Goal: Task Accomplishment & Management: Manage account settings

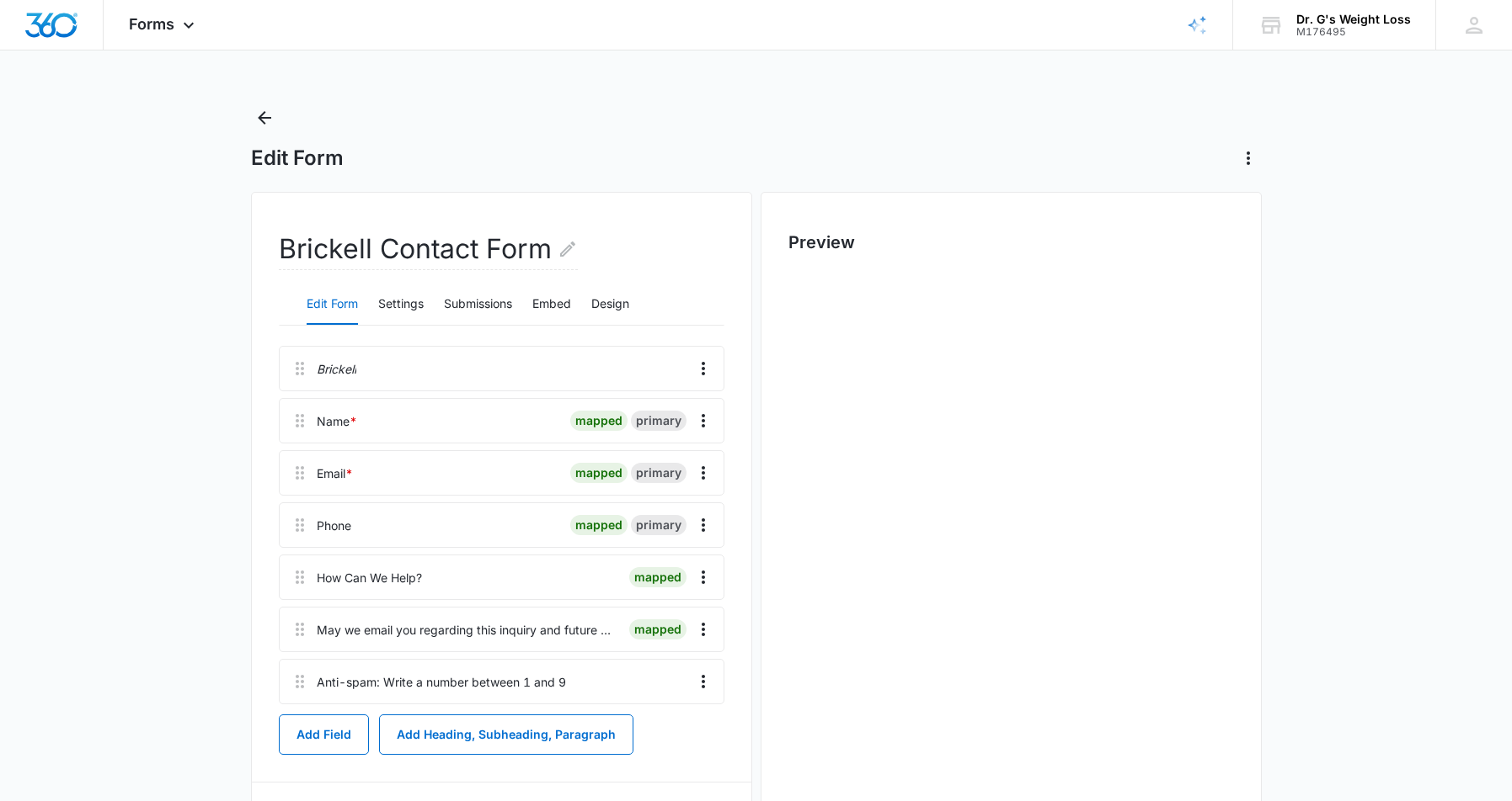
click at [114, 413] on main "Edit Form Brickell Contact Form Edit Form Settings Submissions Embed Design Bri…" at bounding box center [756, 569] width 1512 height 930
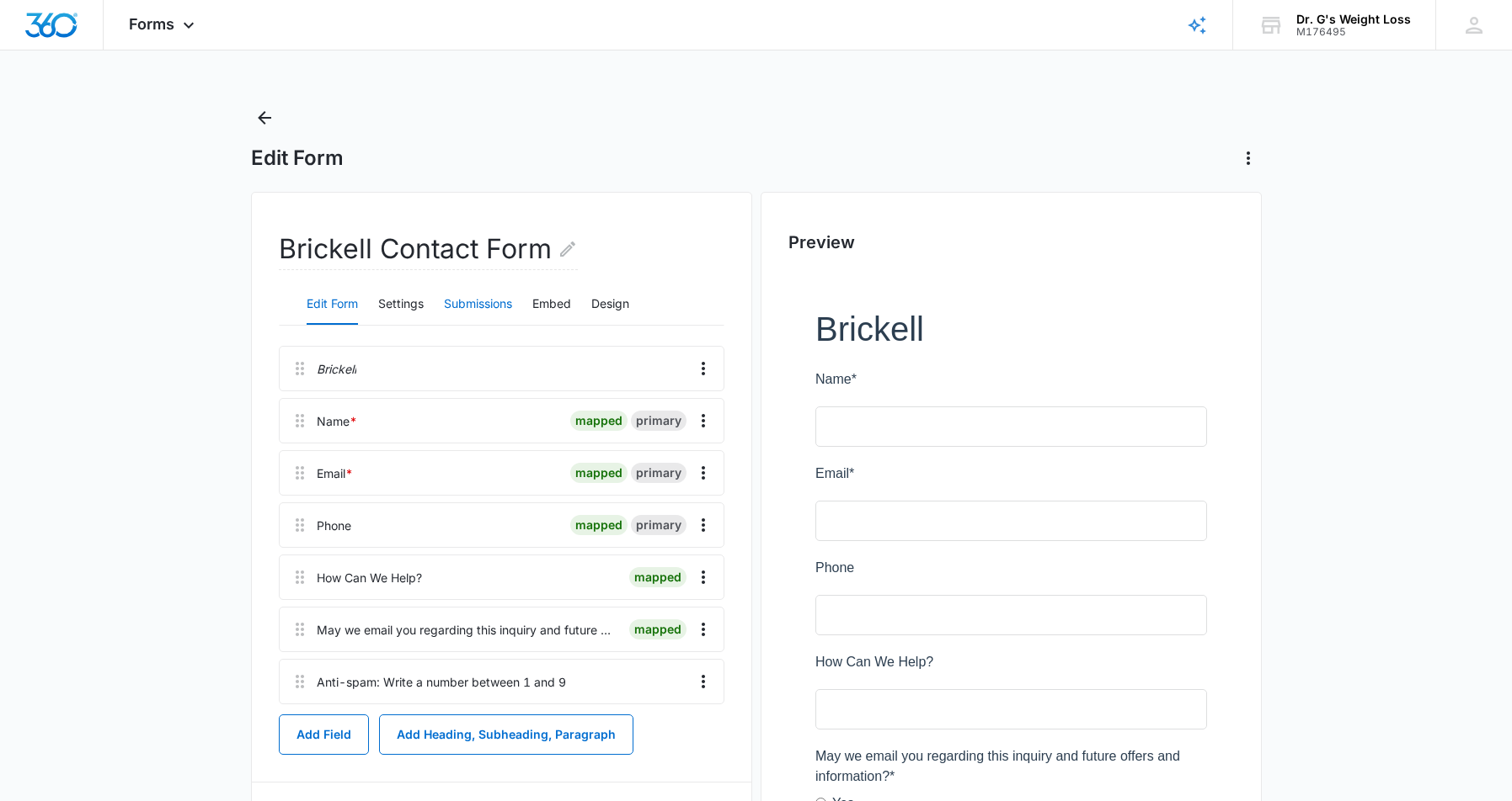
click at [475, 298] on button "Submissions" at bounding box center [478, 304] width 68 height 40
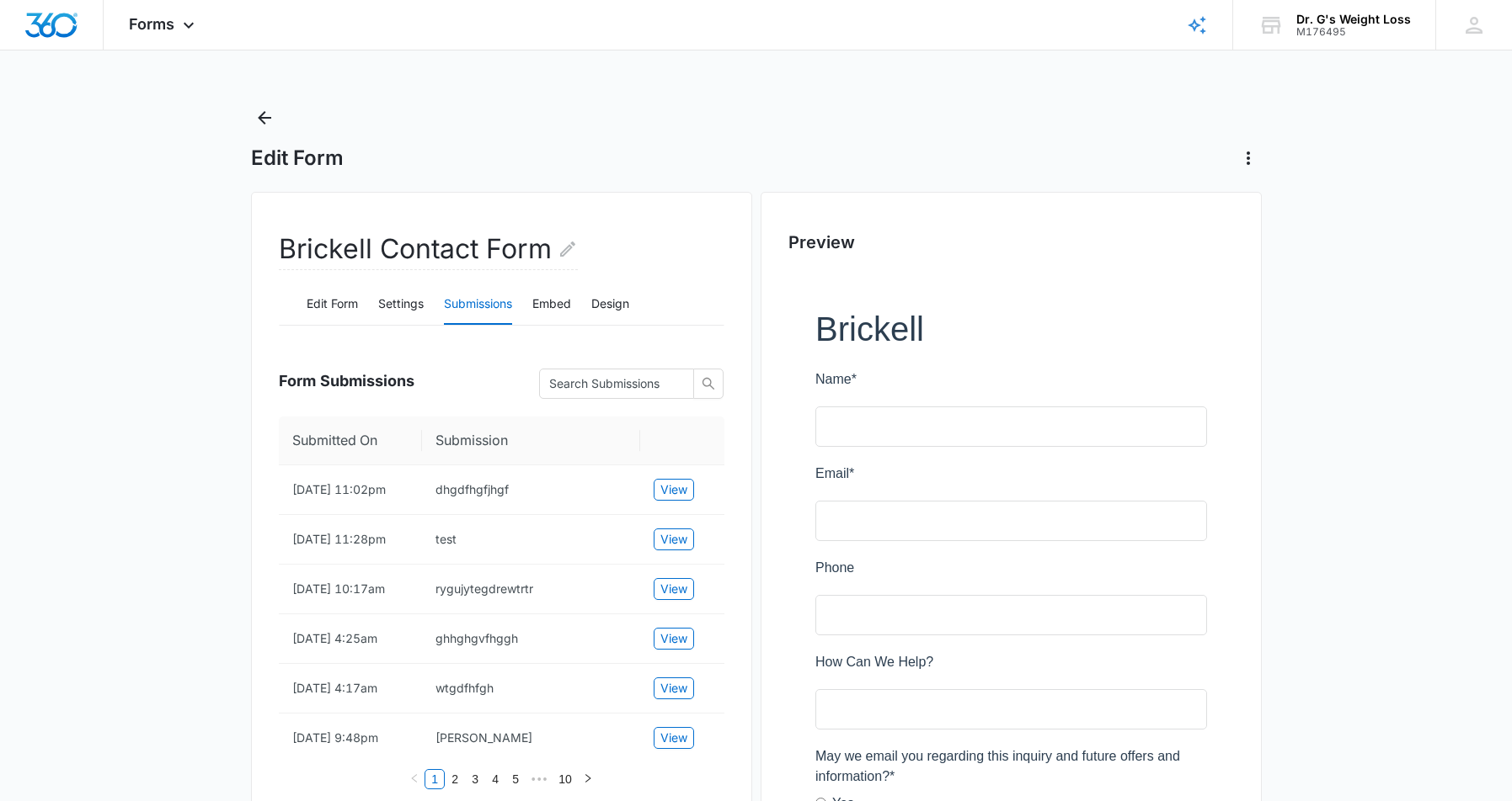
click at [266, 116] on icon "Back" at bounding box center [265, 117] width 20 height 20
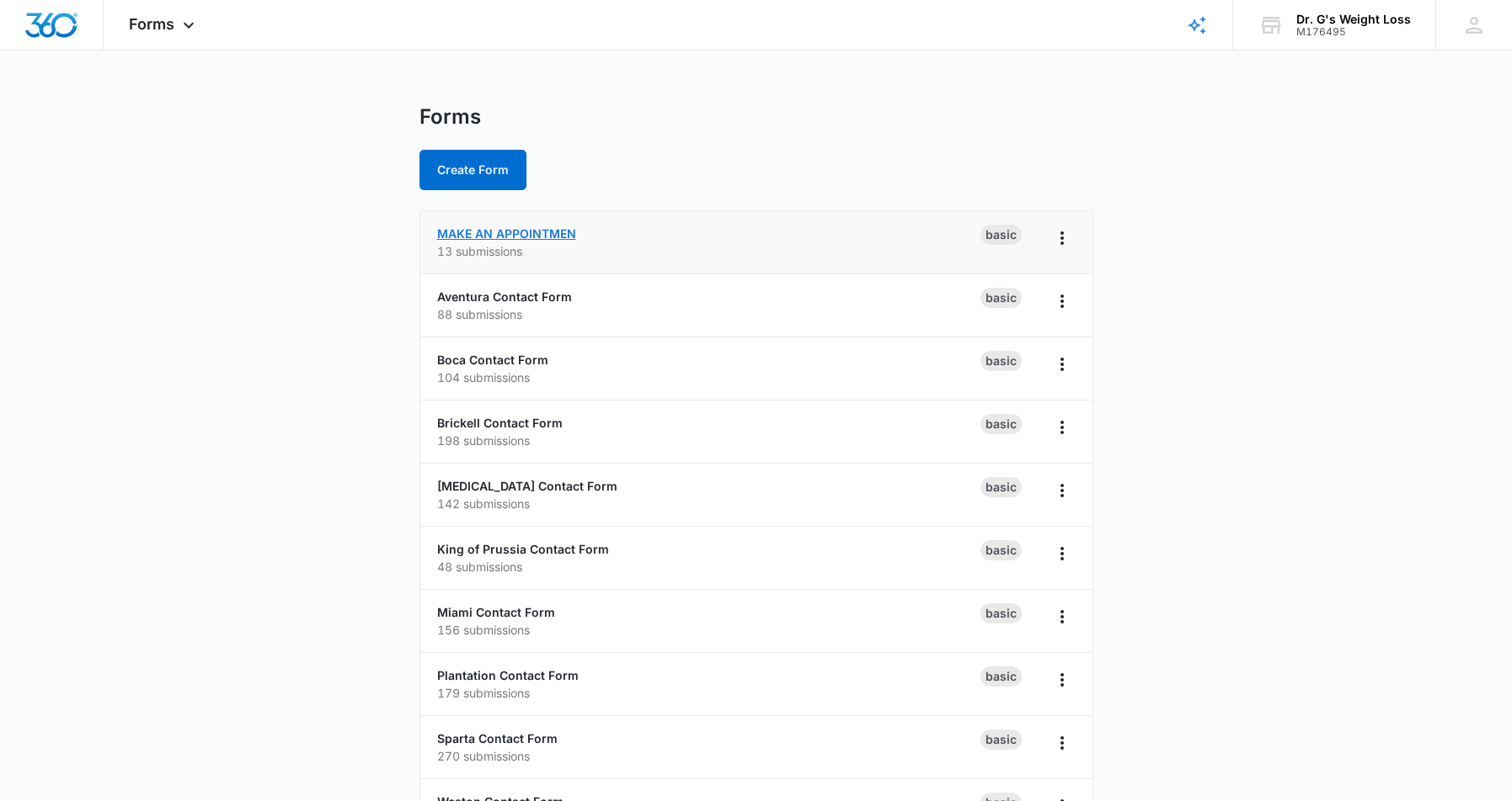
click at [554, 228] on link "MAKE AN APPOINTMEN" at bounding box center [507, 233] width 139 height 15
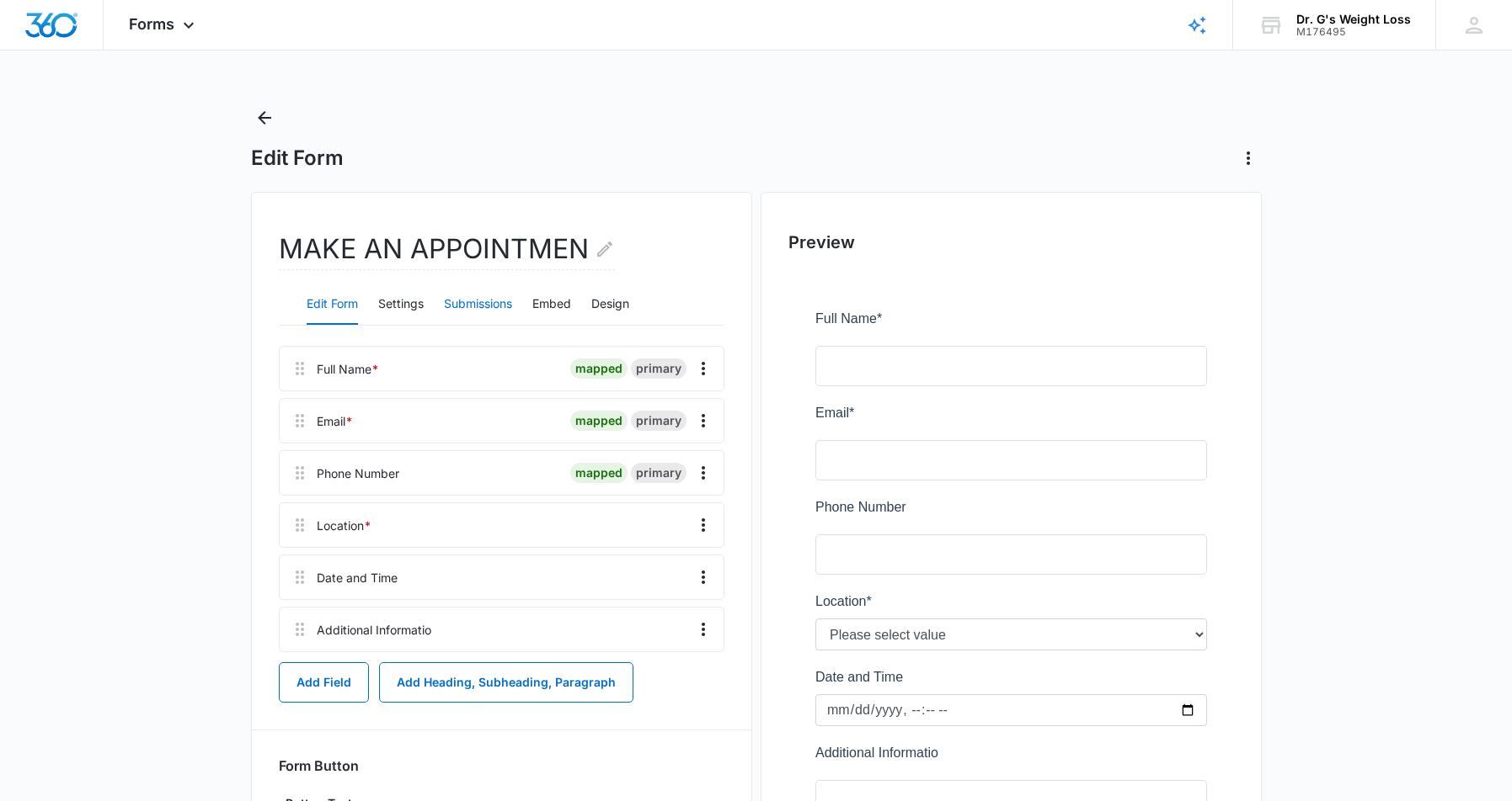
click at [489, 300] on button "Submissions" at bounding box center [478, 304] width 68 height 40
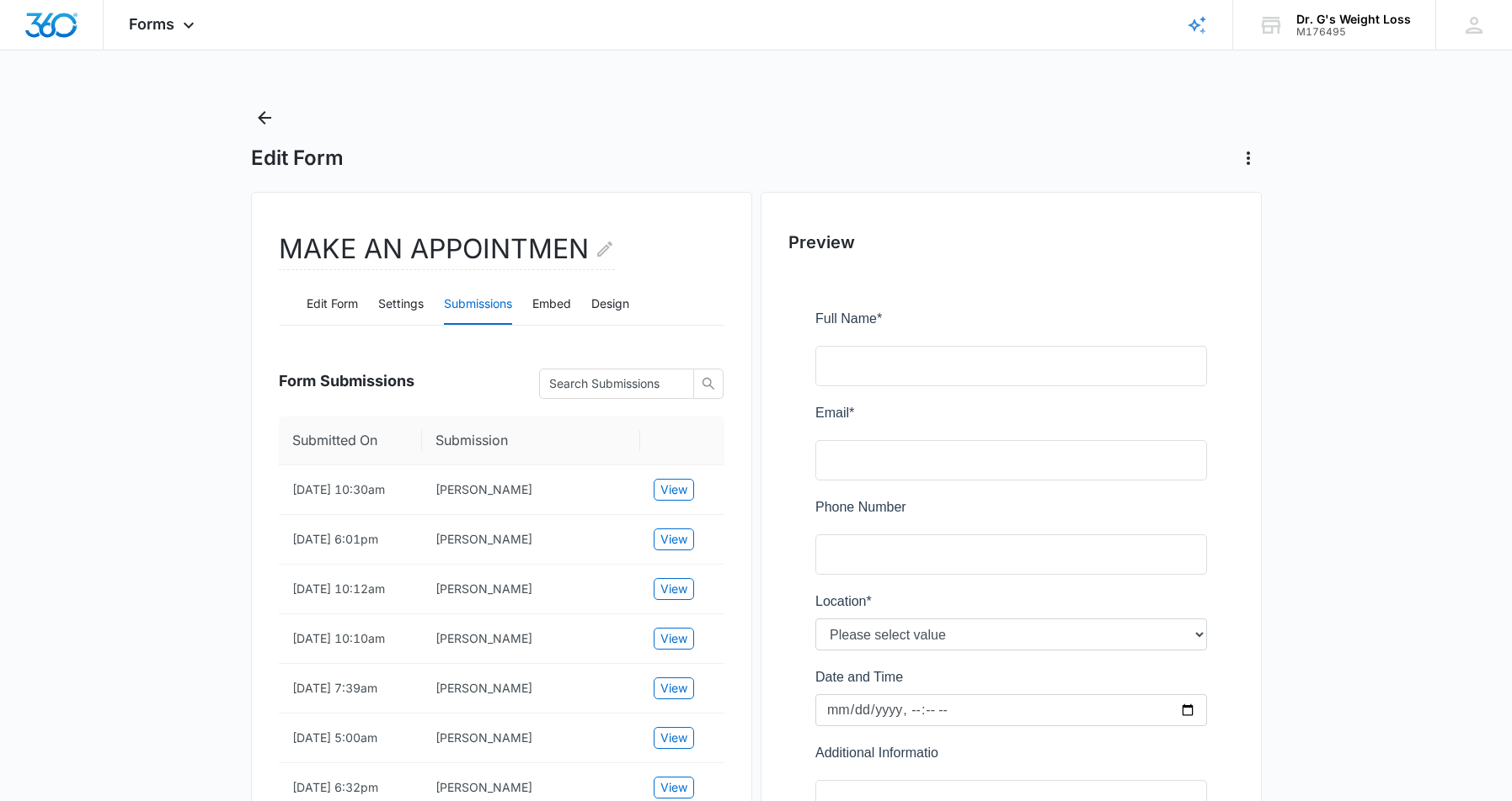
click at [93, 414] on main "Edit Form MAKE AN APPOINTMEN Edit Form Settings Submissions Embed Design Form S…" at bounding box center [756, 638] width 1512 height 1068
click at [102, 414] on main "Edit Form MAKE AN APPOINTMEN Edit Form Settings Submissions Embed Design Form S…" at bounding box center [756, 638] width 1512 height 1068
click at [117, 365] on main "Edit Form MAKE AN APPOINTMEN Edit Form Settings Submissions Embed Design Form S…" at bounding box center [756, 638] width 1512 height 1068
click at [261, 113] on icon "Back" at bounding box center [265, 117] width 20 height 20
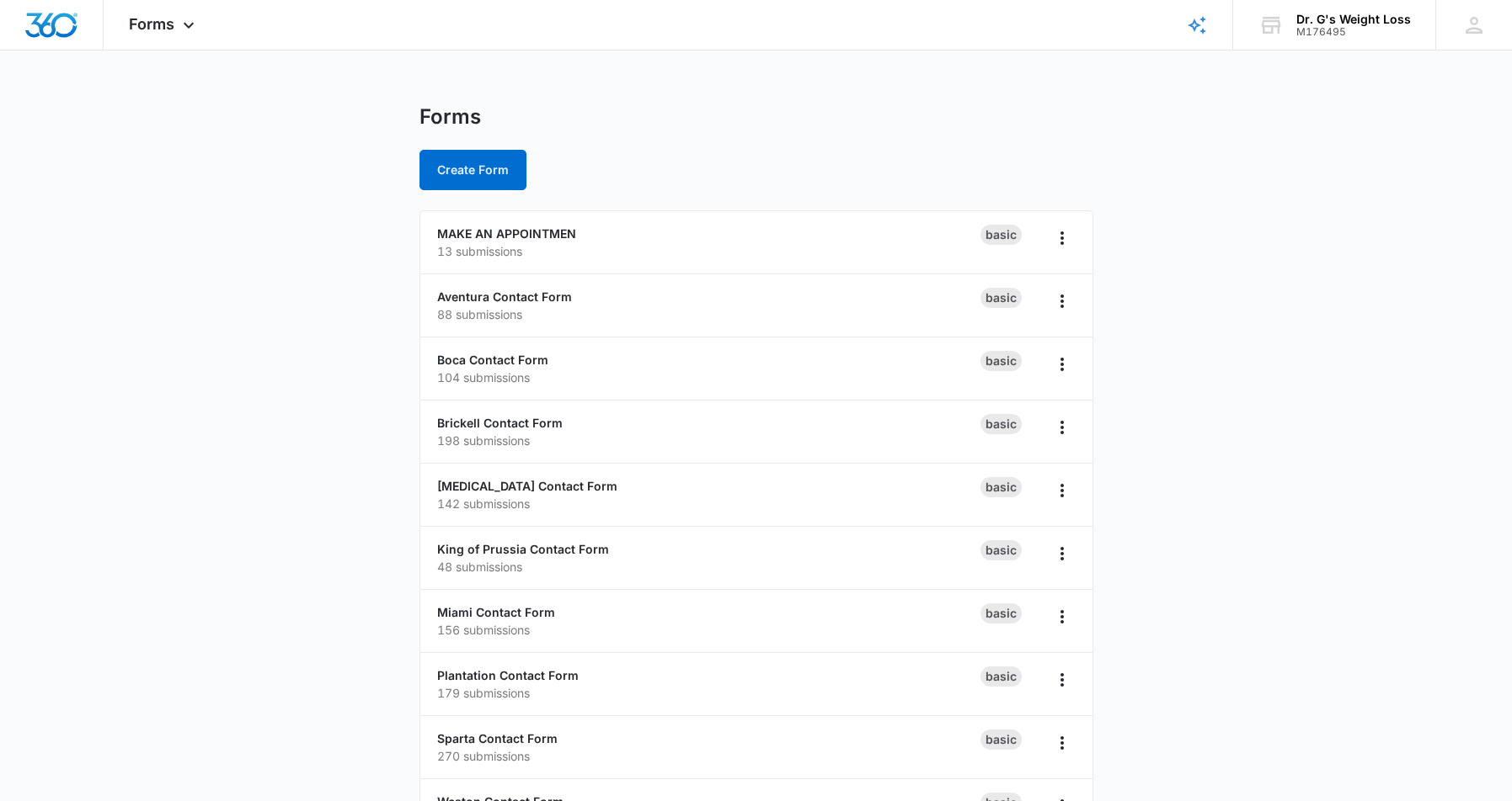
click at [136, 303] on main "Forms Create Form MAKE AN APPOINTMEN 13 submissions Basic Aventura Contact Form…" at bounding box center [756, 610] width 1512 height 1011
